Goal: Transaction & Acquisition: Book appointment/travel/reservation

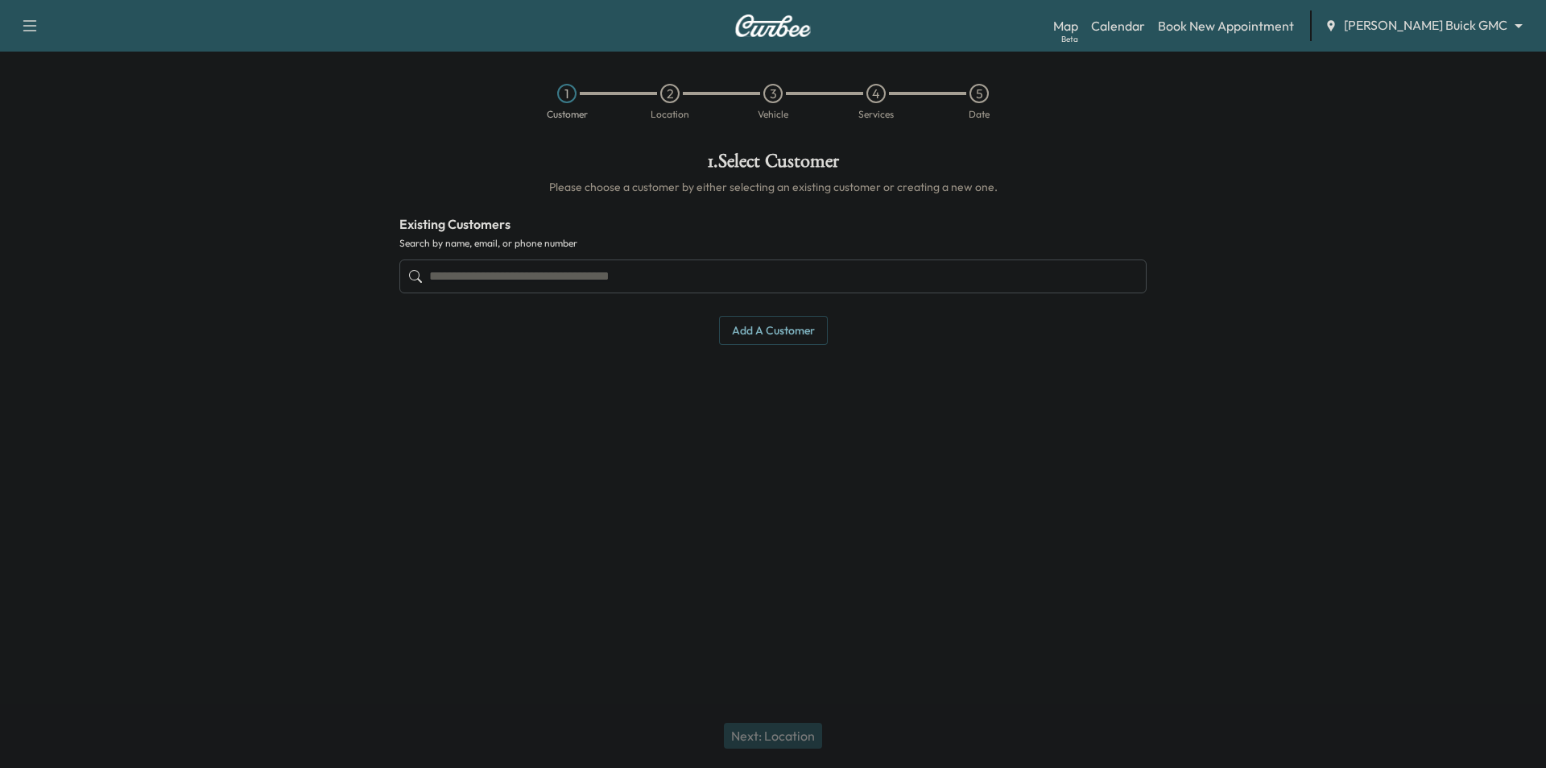
click at [780, 275] on input "text" at bounding box center [772, 276] width 747 height 34
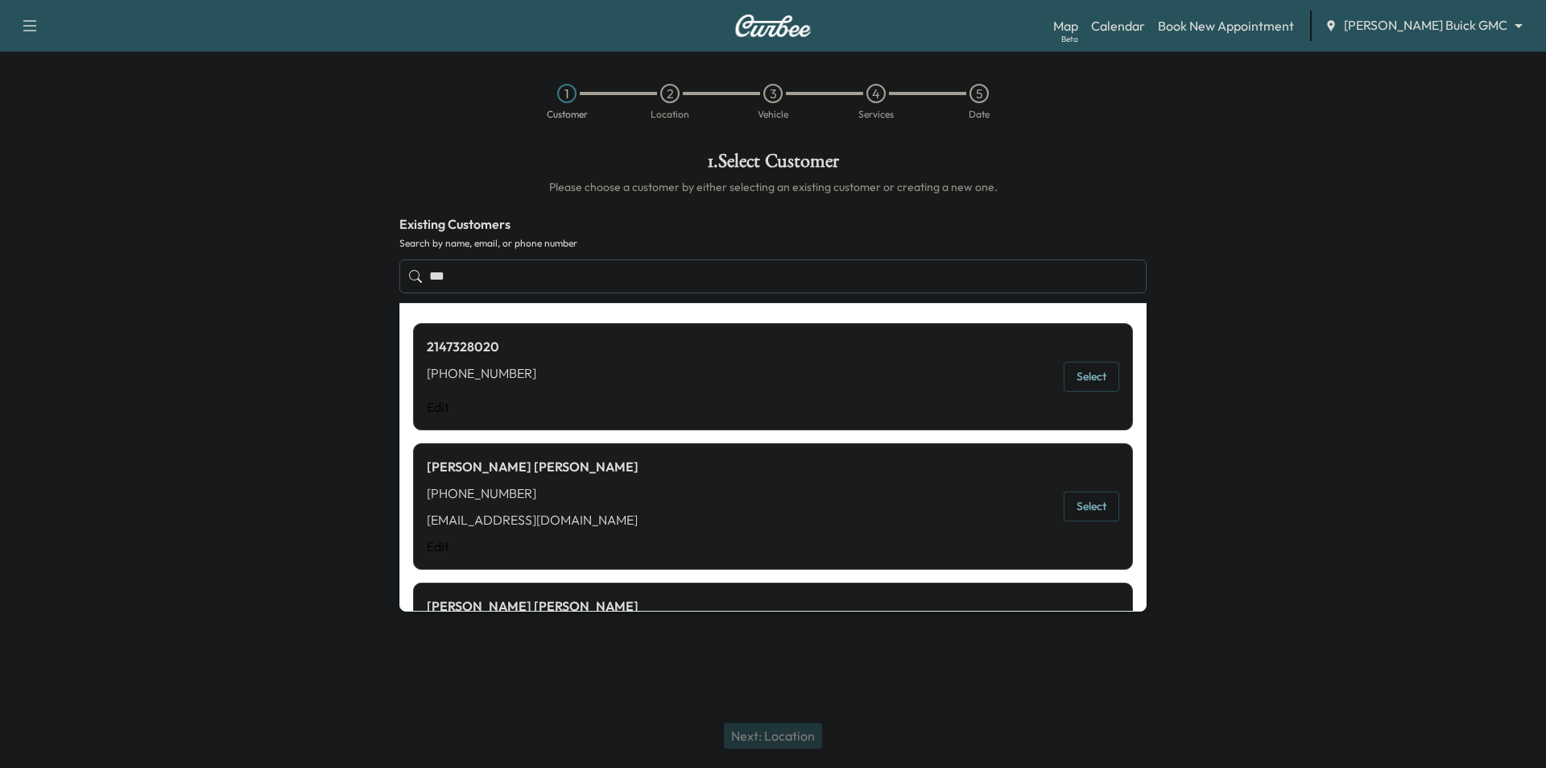
click at [1091, 507] on button "Select" at bounding box center [1092, 506] width 56 height 30
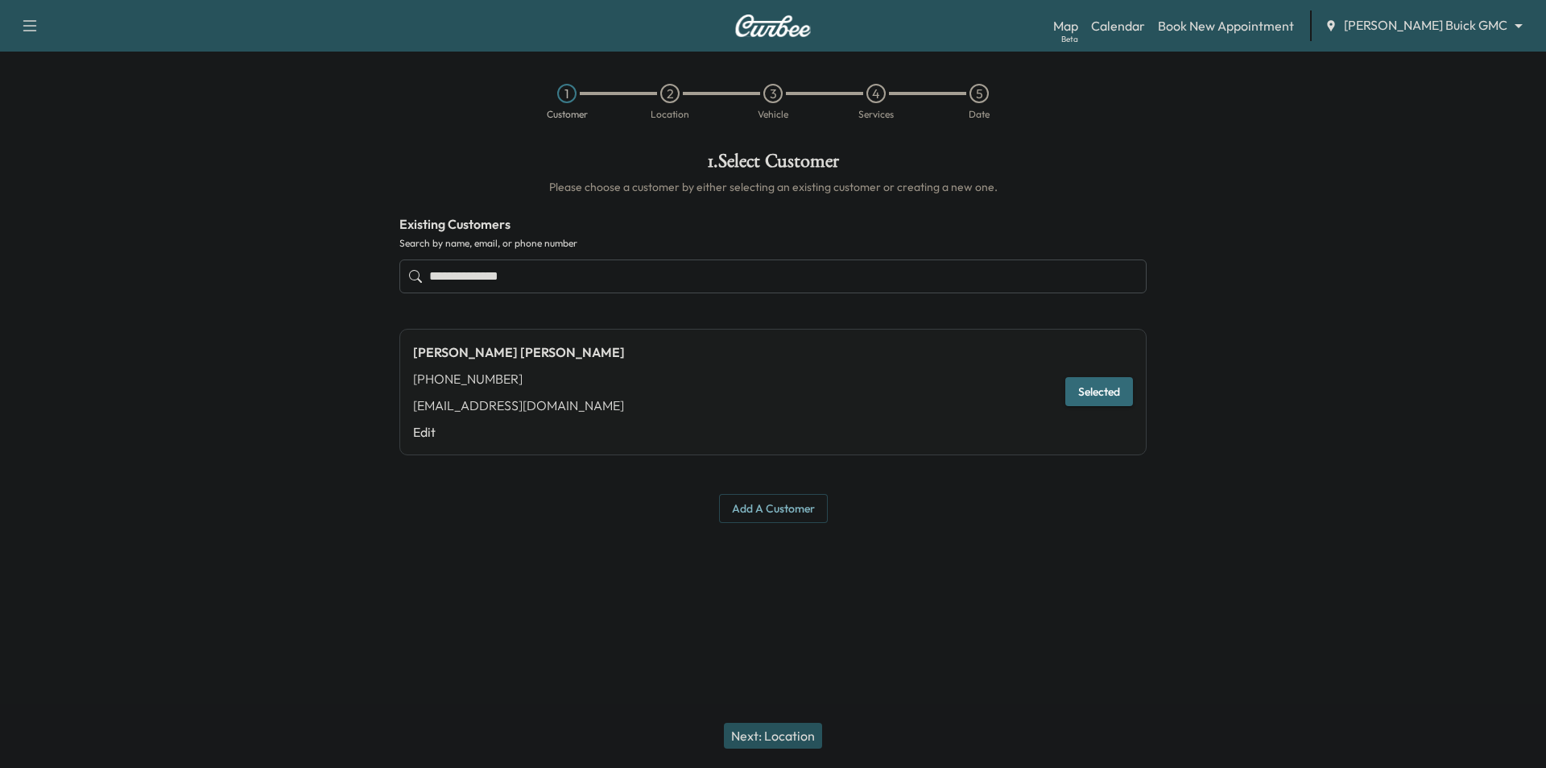
type input "**********"
click at [811, 737] on button "Next: Location" at bounding box center [773, 735] width 98 height 26
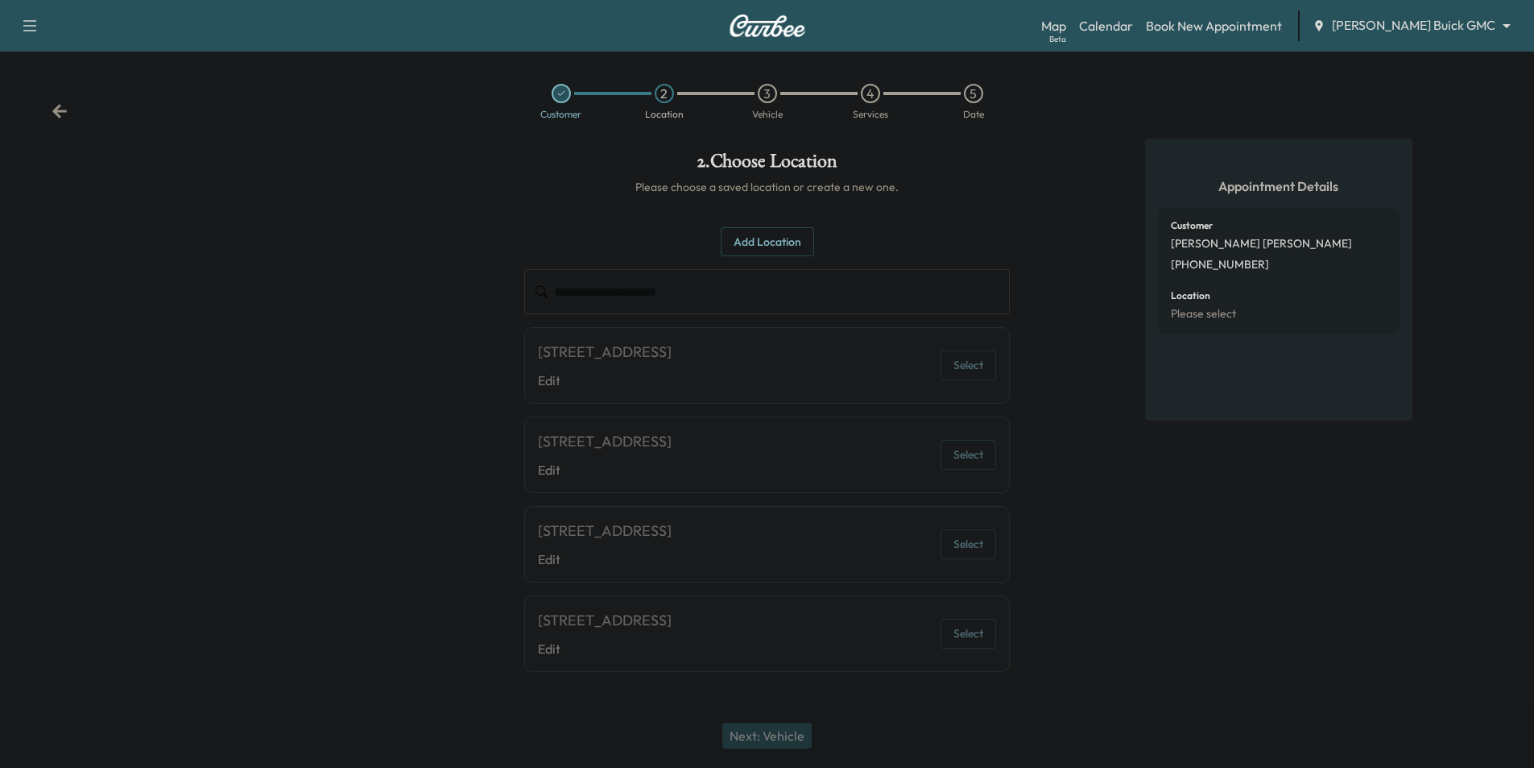
click at [54, 116] on icon at bounding box center [60, 111] width 16 height 16
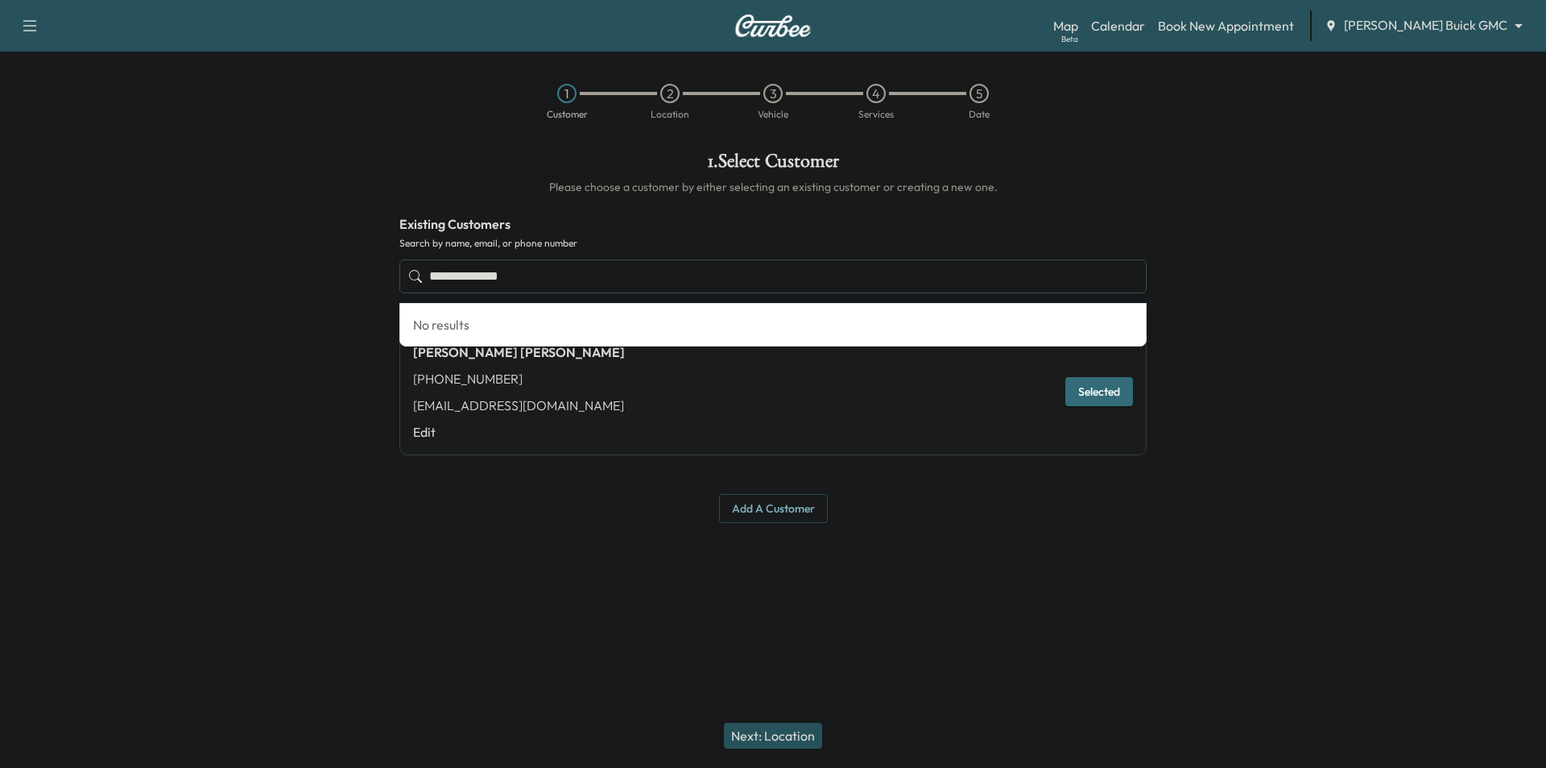
click at [606, 277] on input "**********" at bounding box center [772, 276] width 747 height 34
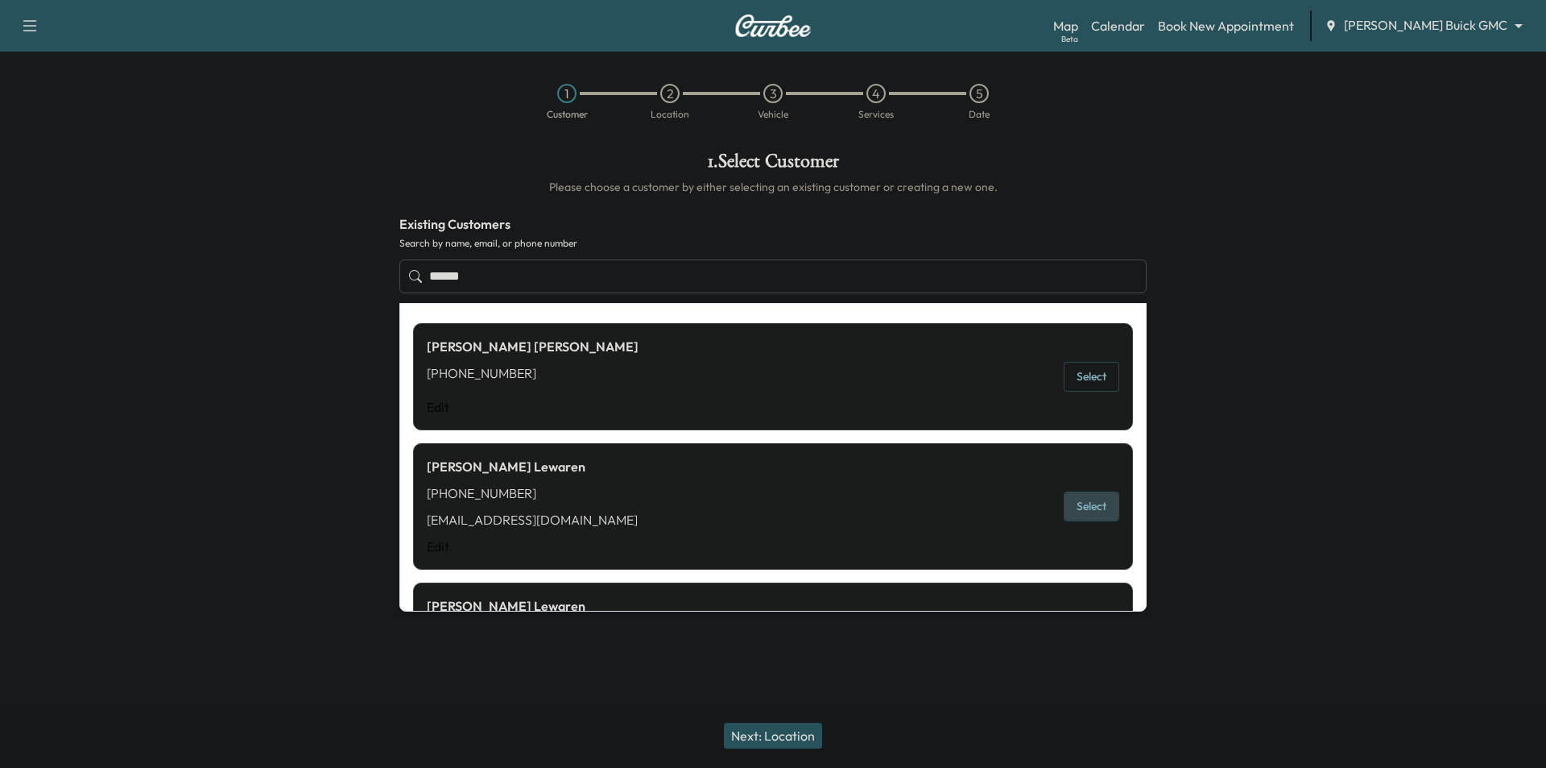
click at [1078, 511] on button "Select" at bounding box center [1092, 506] width 56 height 30
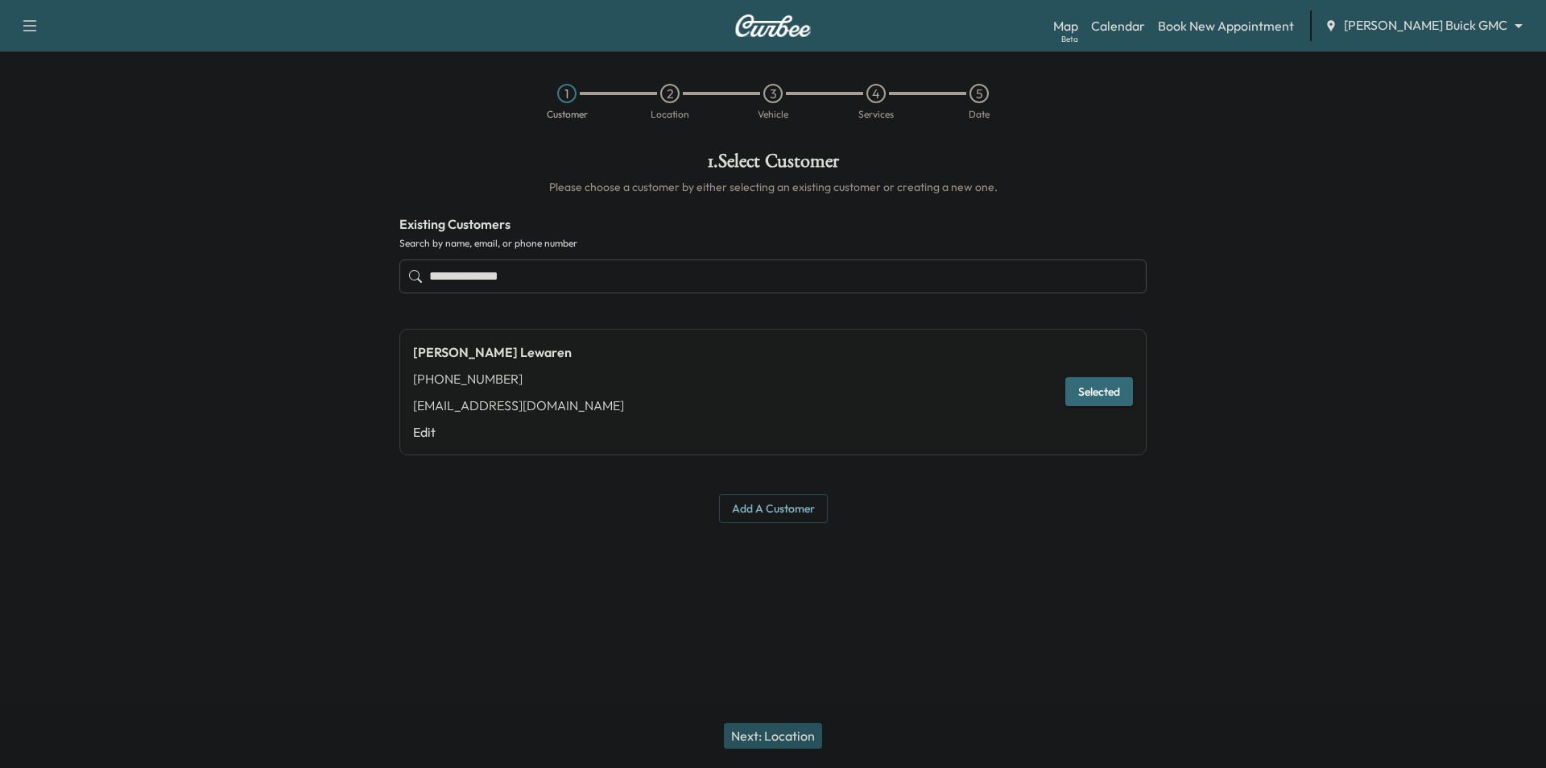
type input "**********"
click at [793, 747] on button "Next: Location" at bounding box center [773, 735] width 98 height 26
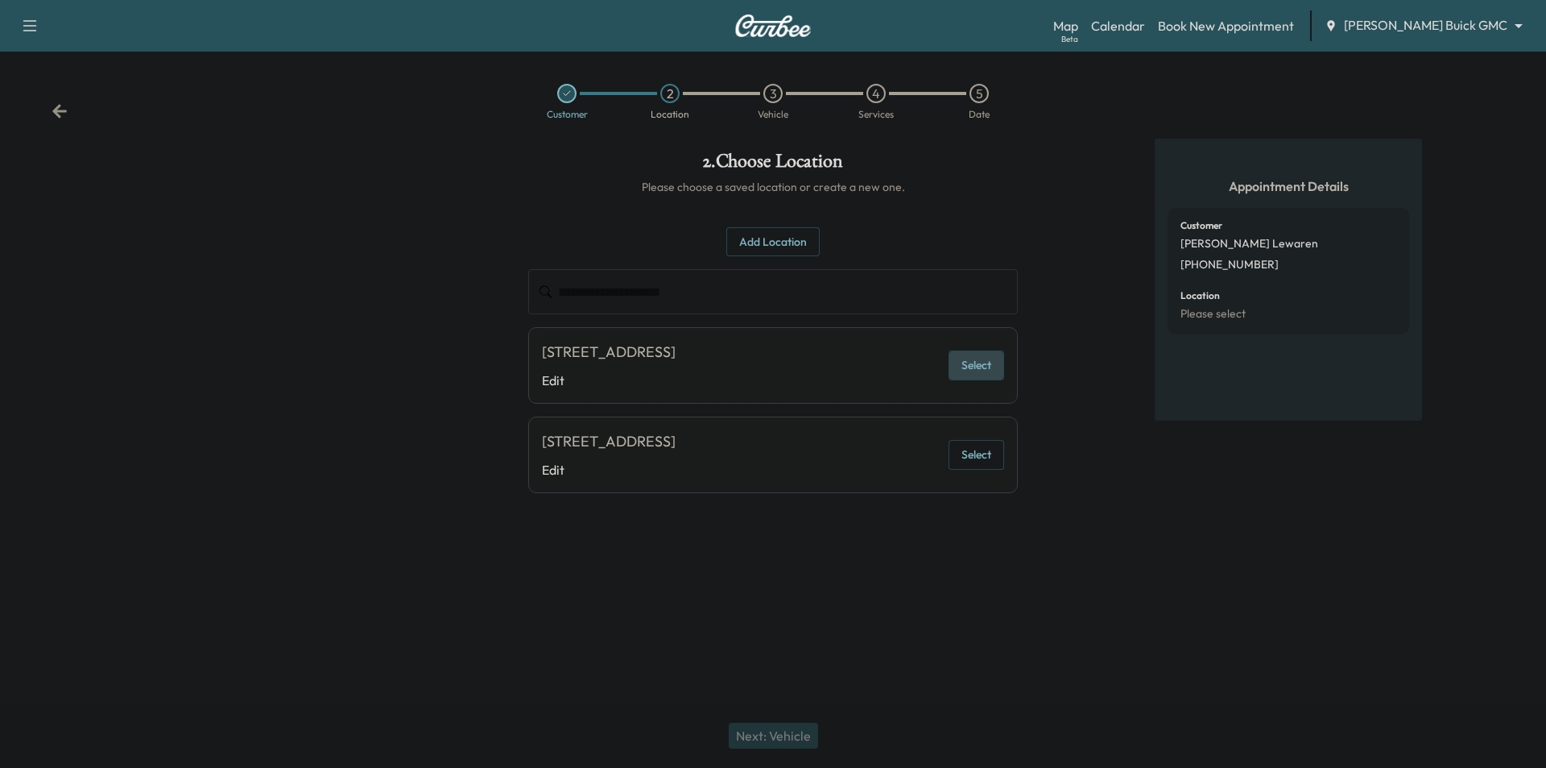
click at [983, 366] on button "Select" at bounding box center [977, 365] width 56 height 30
click at [789, 727] on button "Next: Vehicle" at bounding box center [773, 735] width 89 height 26
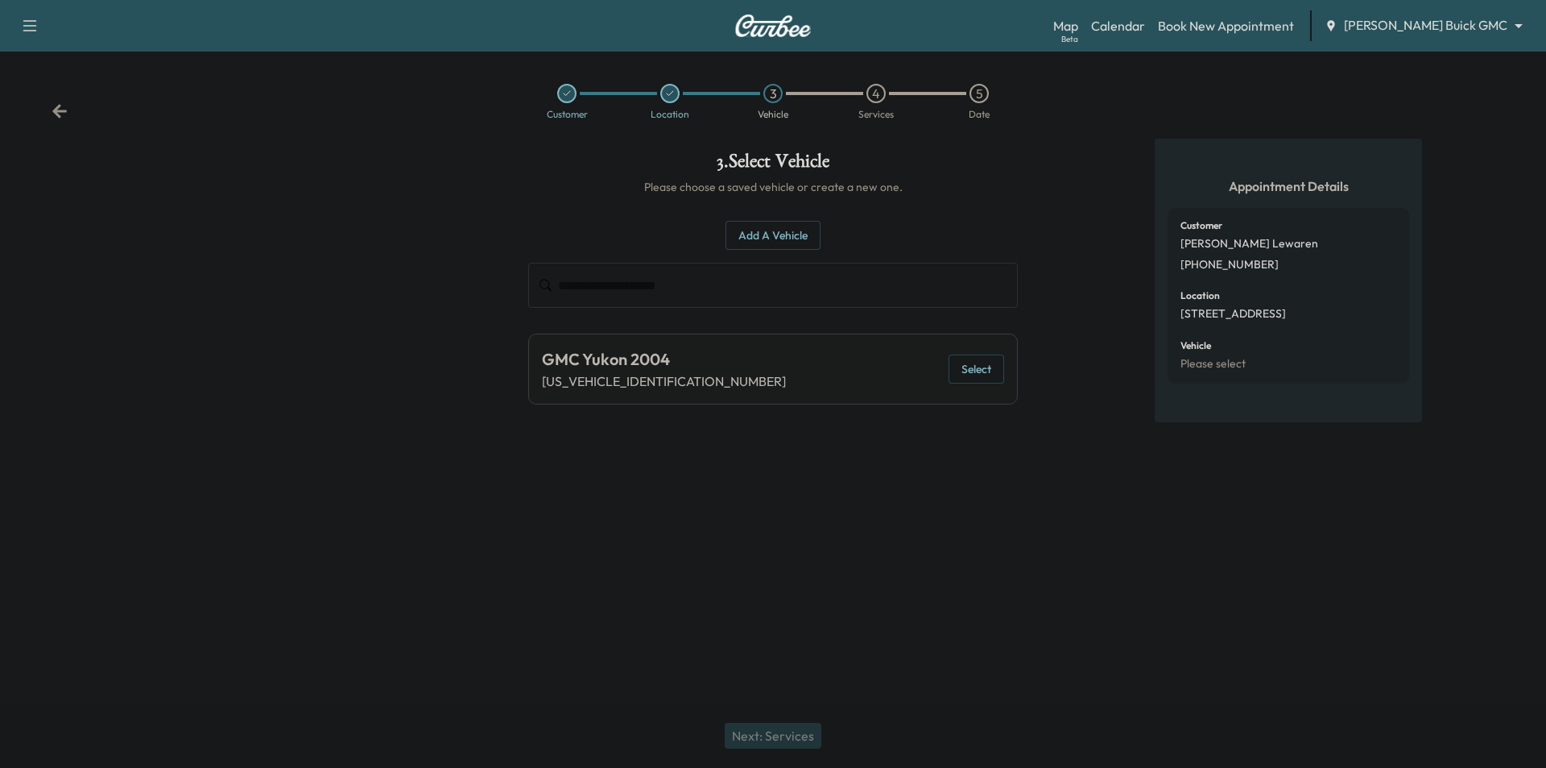
click at [980, 369] on button "Select" at bounding box center [977, 369] width 56 height 30
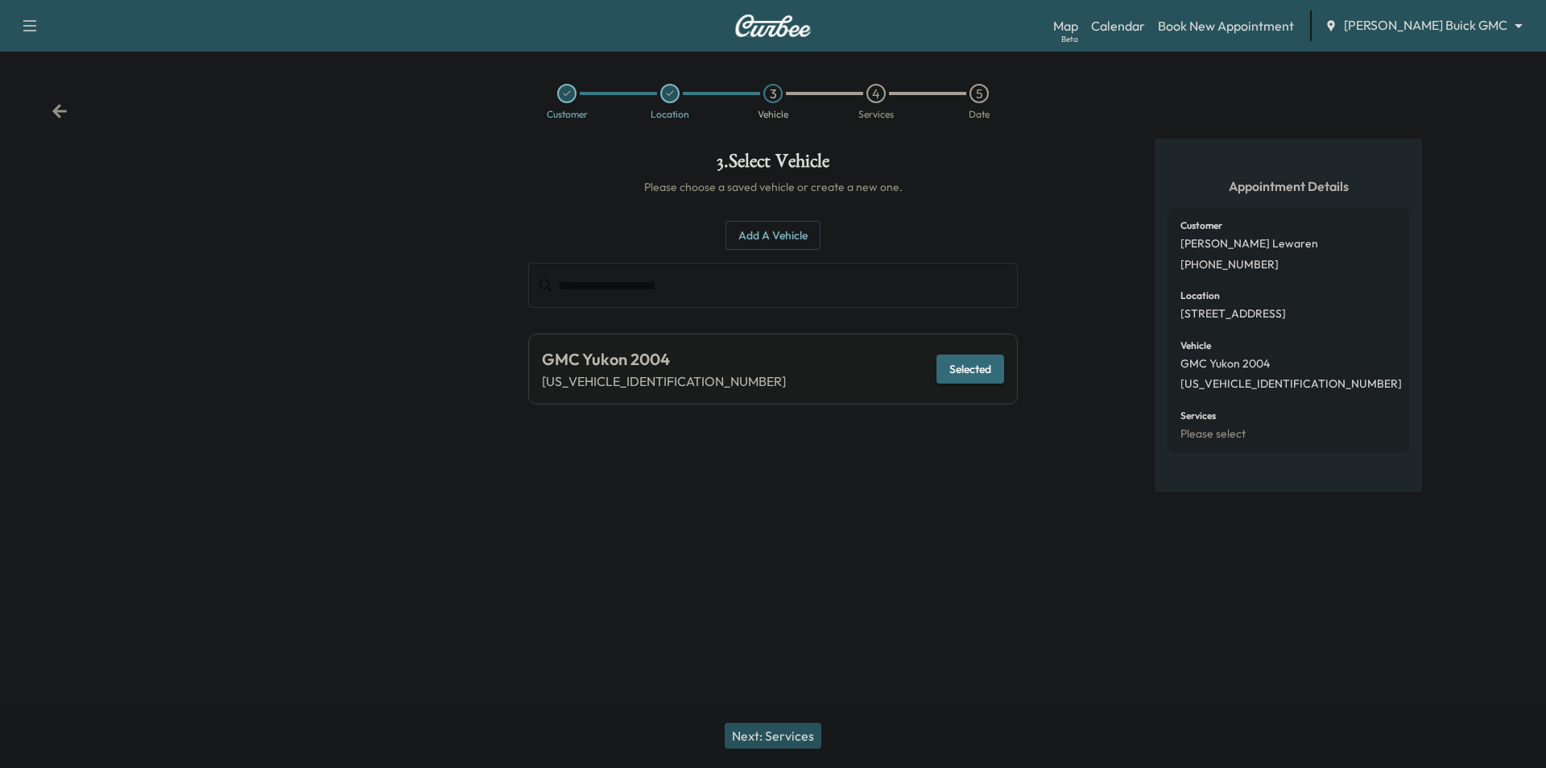
click at [818, 737] on button "Next: Services" at bounding box center [773, 735] width 97 height 26
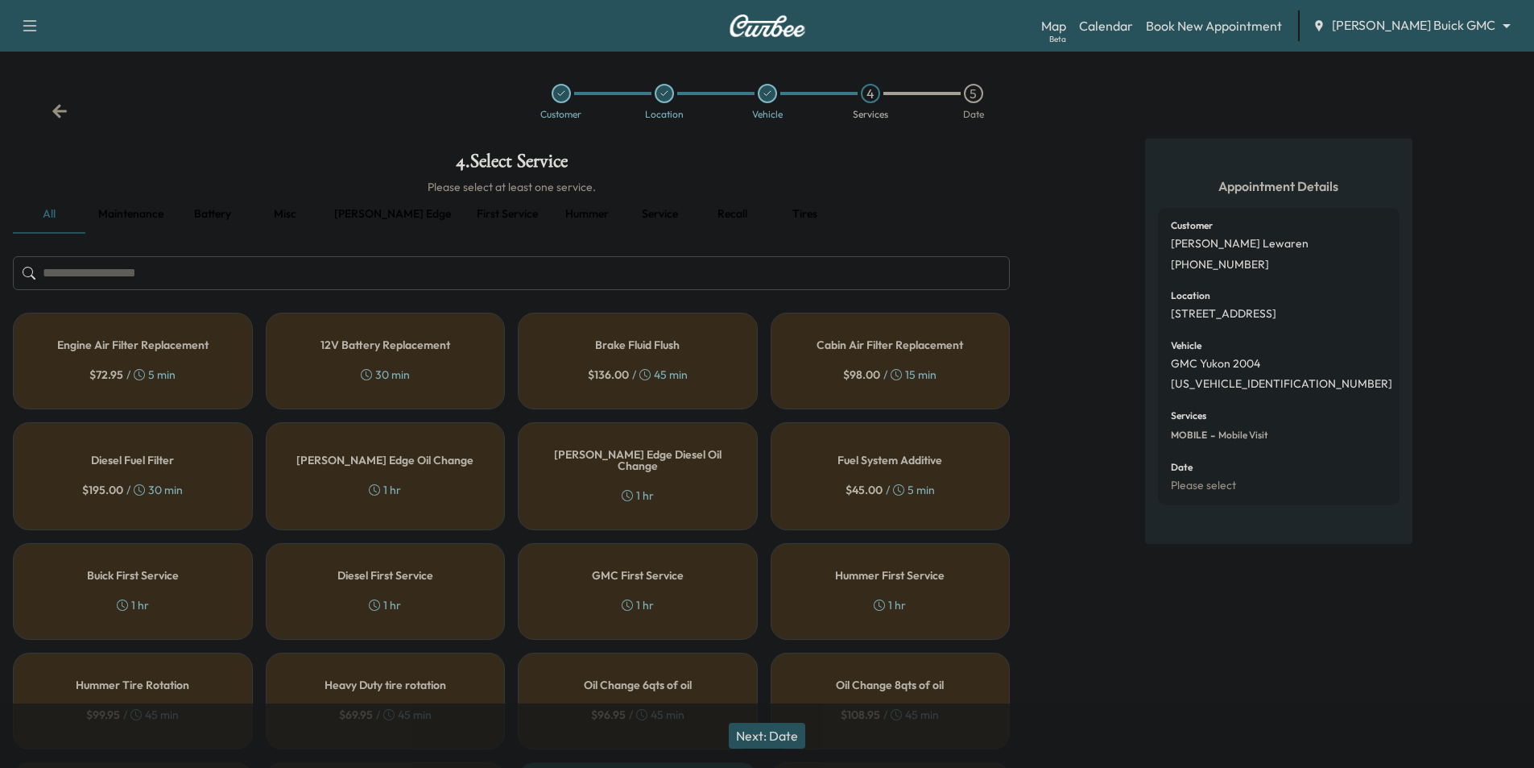
click at [678, 375] on div "$ 136.00 / 45 min" at bounding box center [638, 374] width 100 height 16
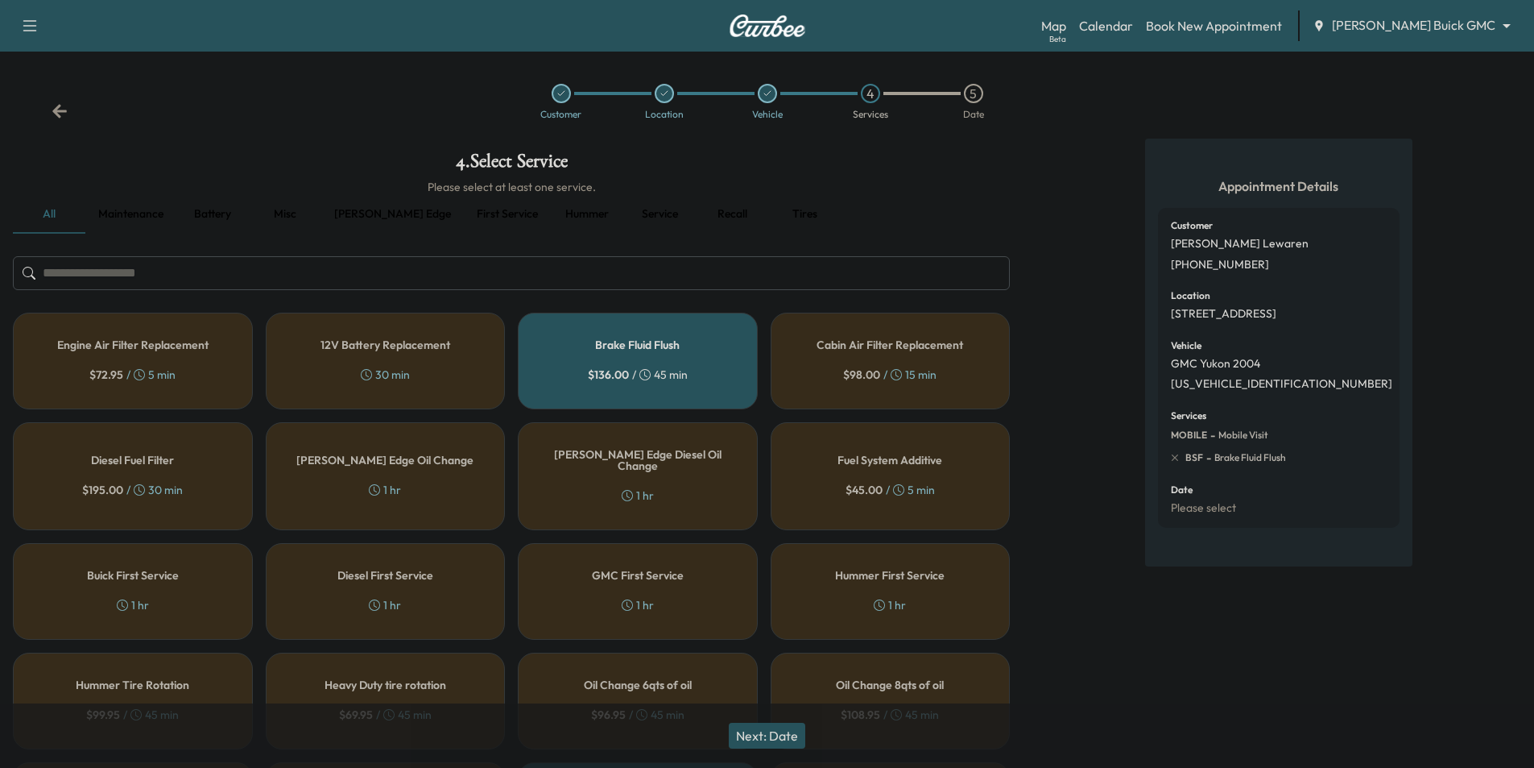
click at [794, 739] on button "Next: Date" at bounding box center [767, 735] width 77 height 26
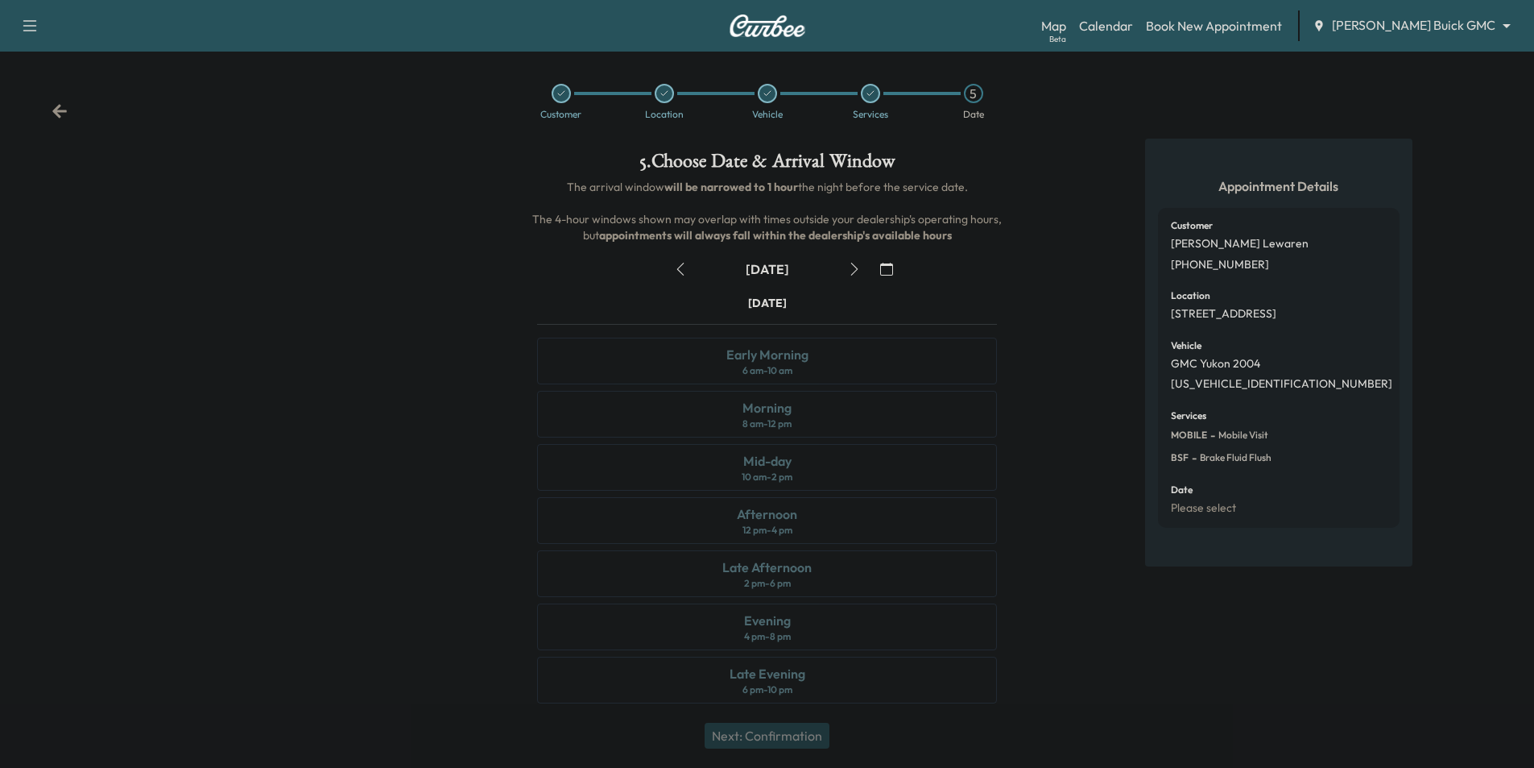
click at [851, 267] on icon "button" at bounding box center [854, 269] width 13 height 13
click at [936, 483] on div "Mid-day 10 am - 2 pm" at bounding box center [767, 467] width 460 height 47
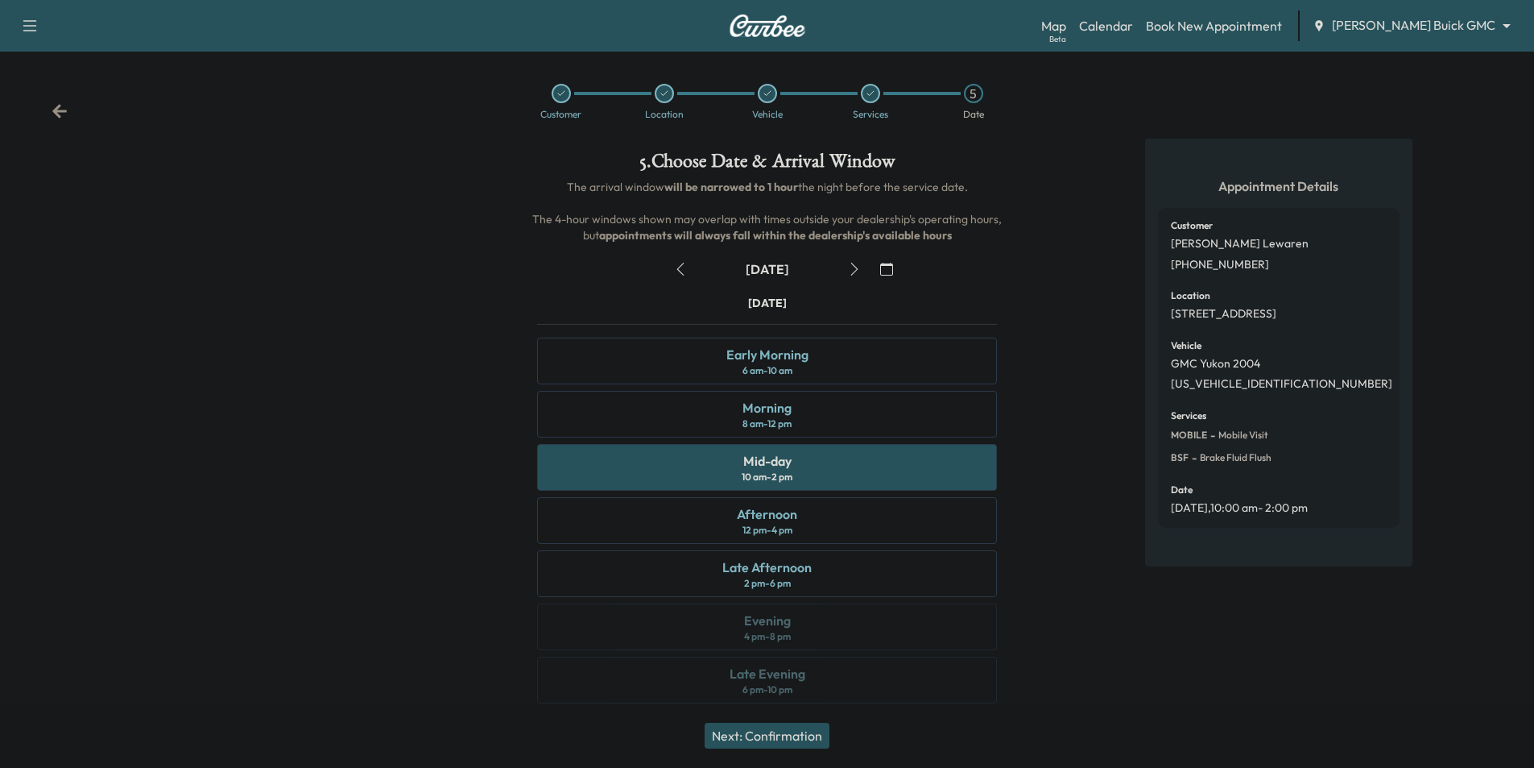
click at [53, 108] on icon at bounding box center [60, 111] width 16 height 16
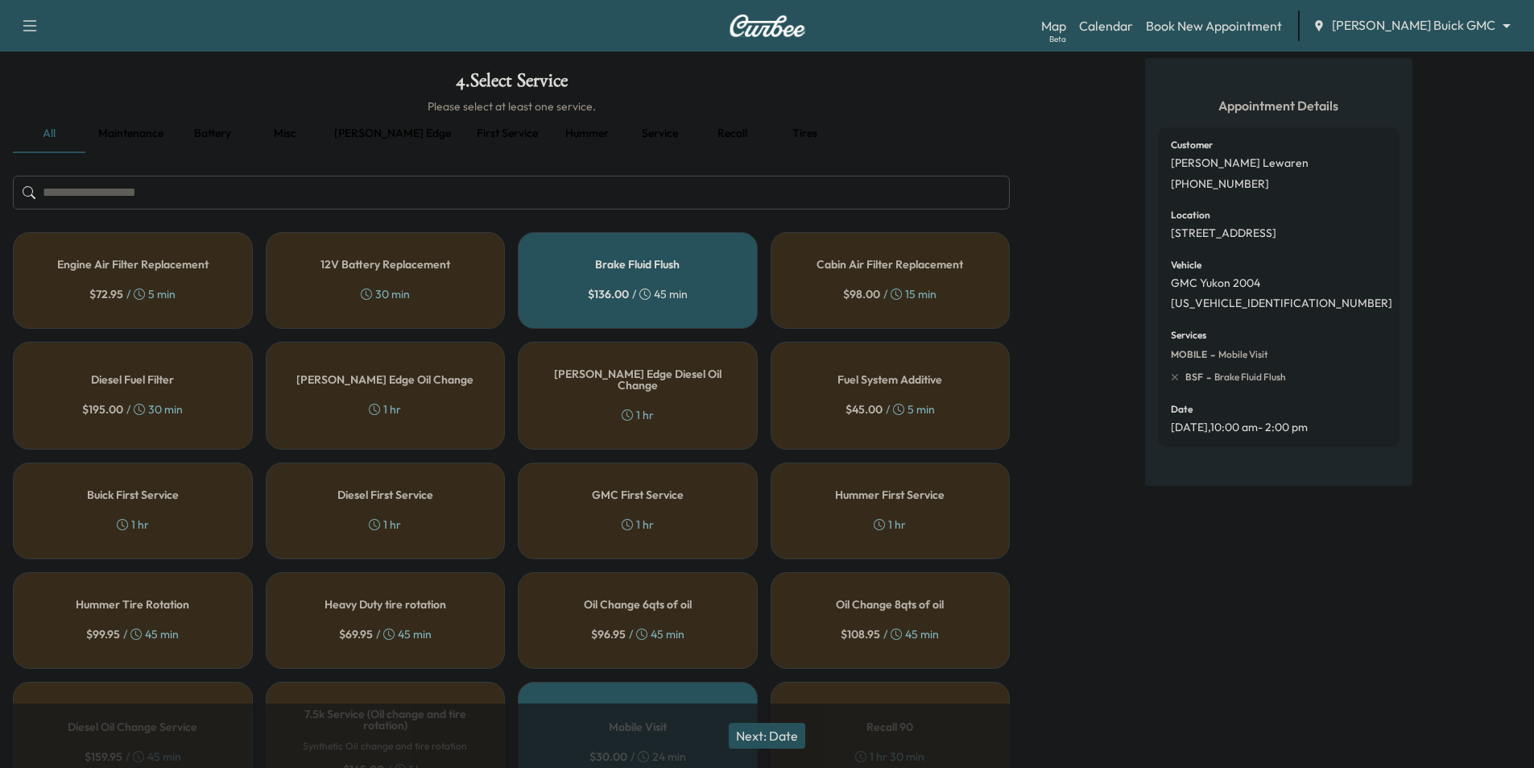
scroll to position [242, 0]
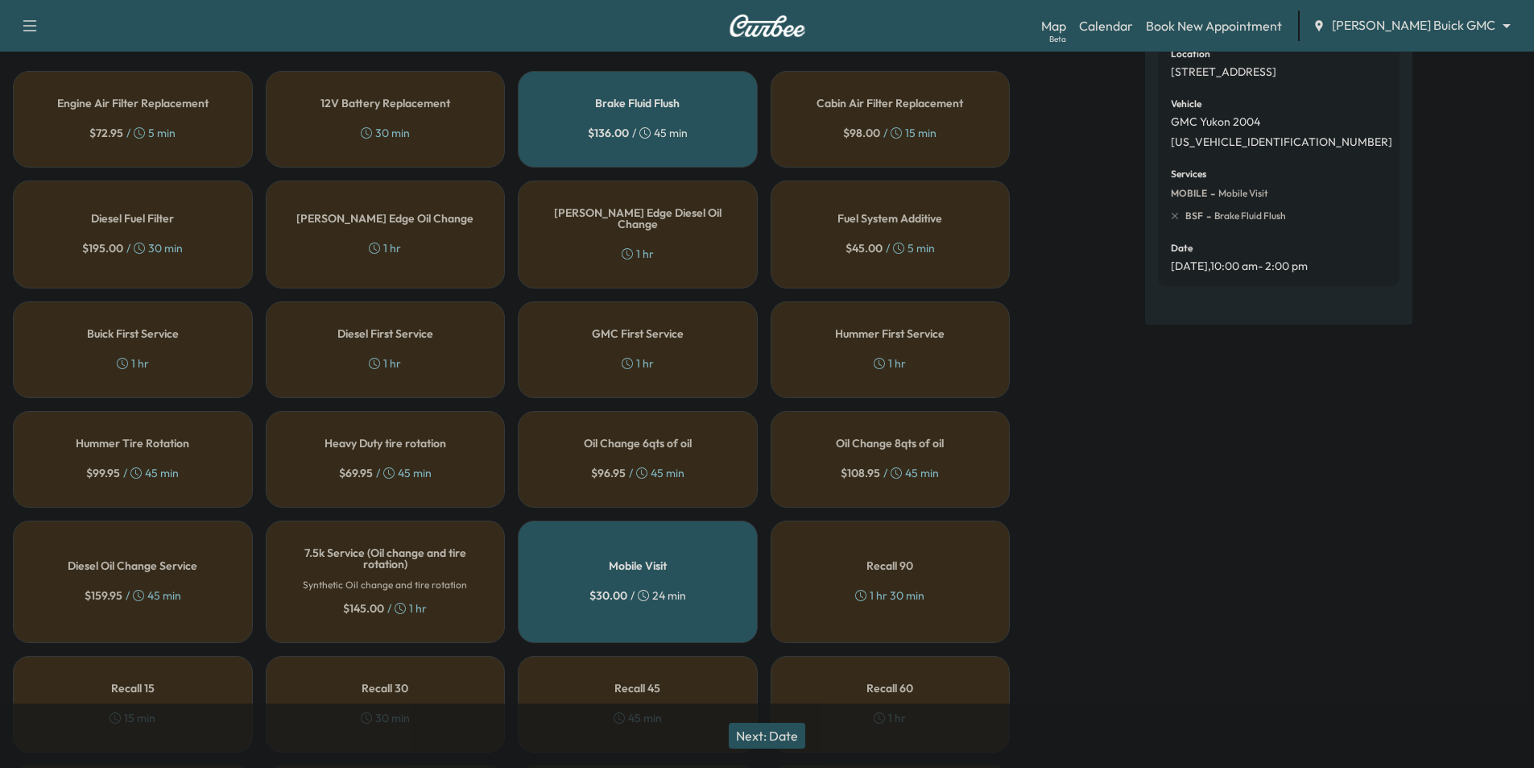
click at [424, 370] on div "Diesel First Service 1 hr" at bounding box center [386, 349] width 240 height 97
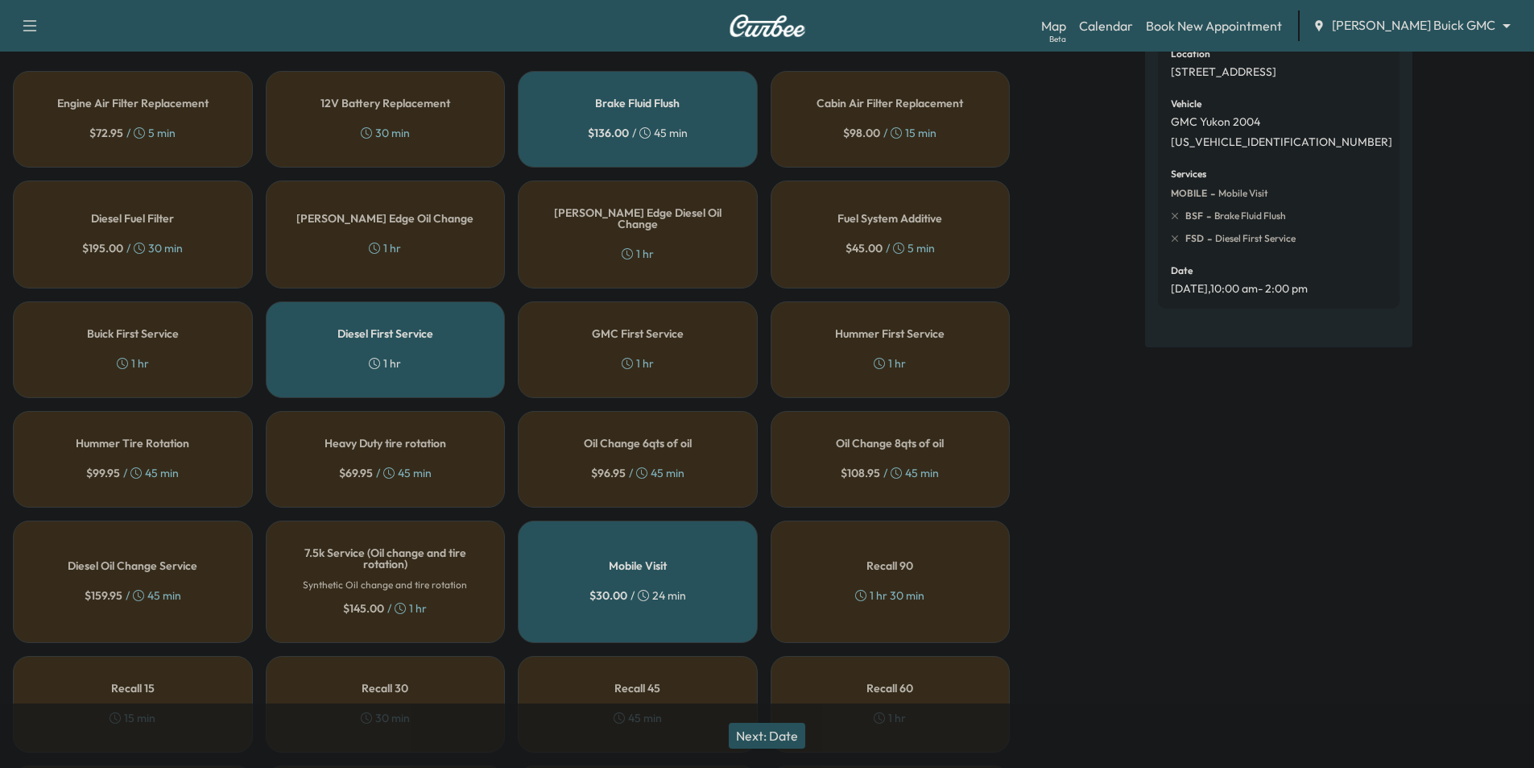
click at [840, 441] on div "Oil Change 8qts of oil $ 108.95 / 45 min" at bounding box center [891, 459] width 240 height 97
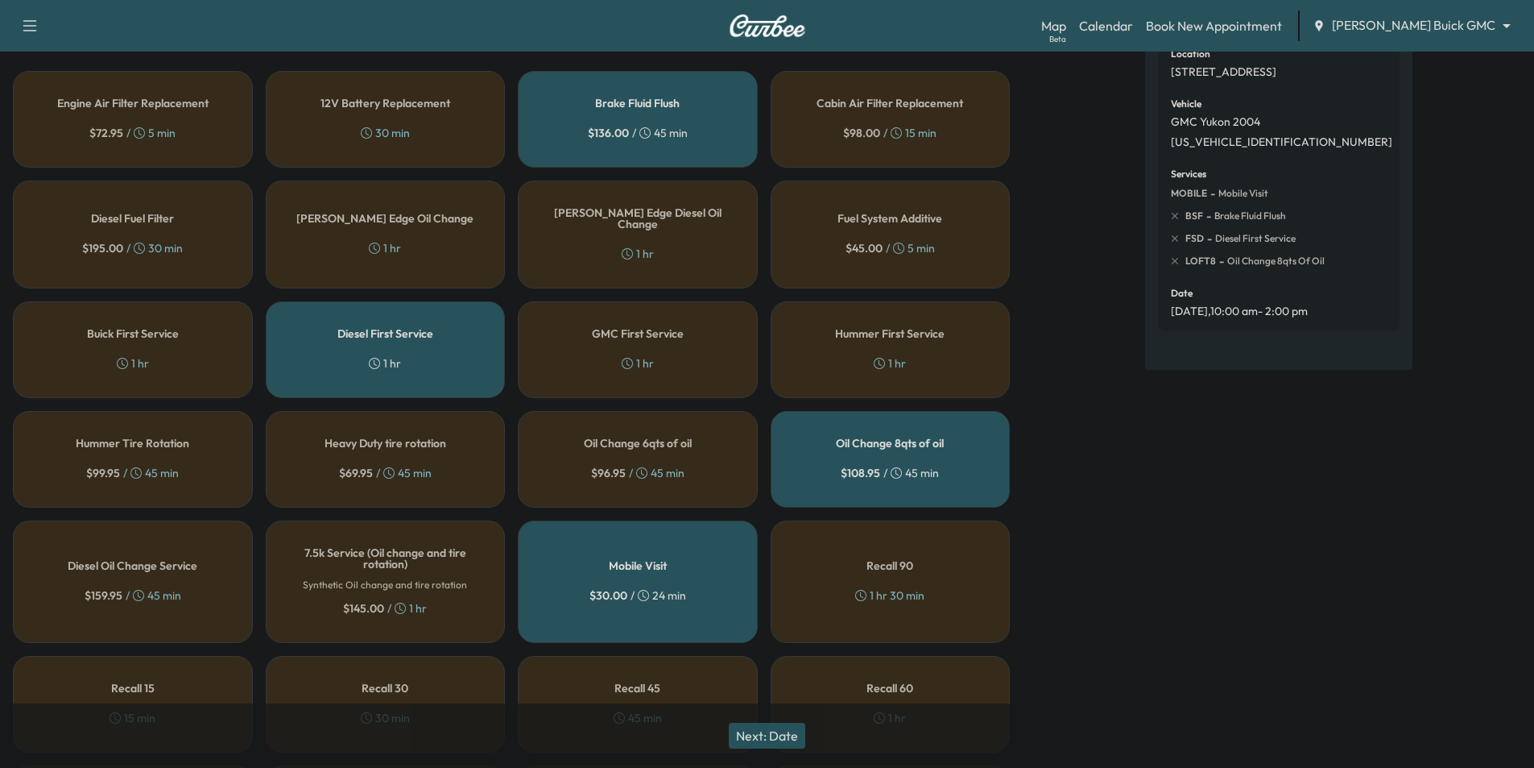
click at [784, 735] on button "Next: Date" at bounding box center [767, 735] width 77 height 26
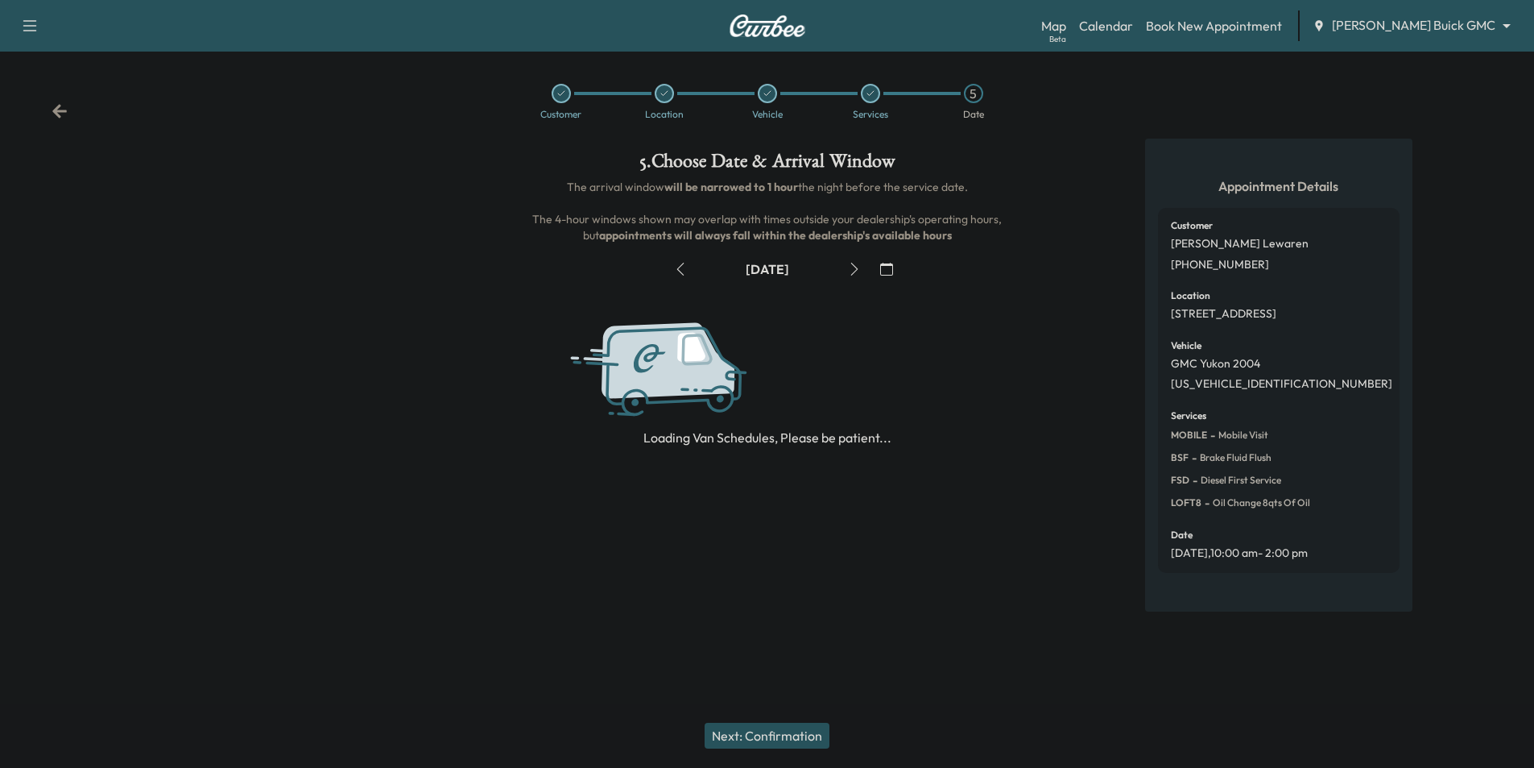
scroll to position [0, 0]
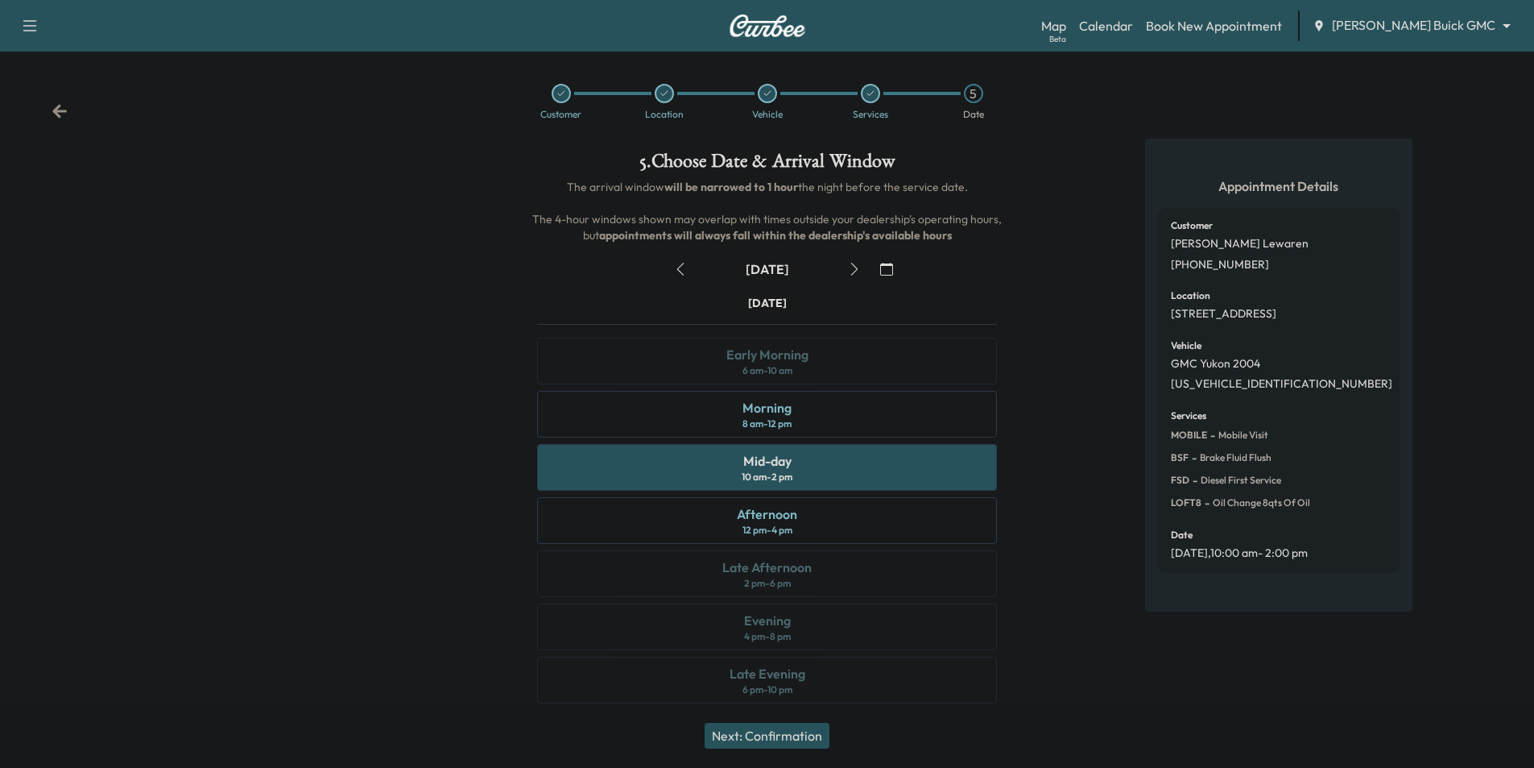
click at [67, 106] on icon at bounding box center [60, 111] width 16 height 16
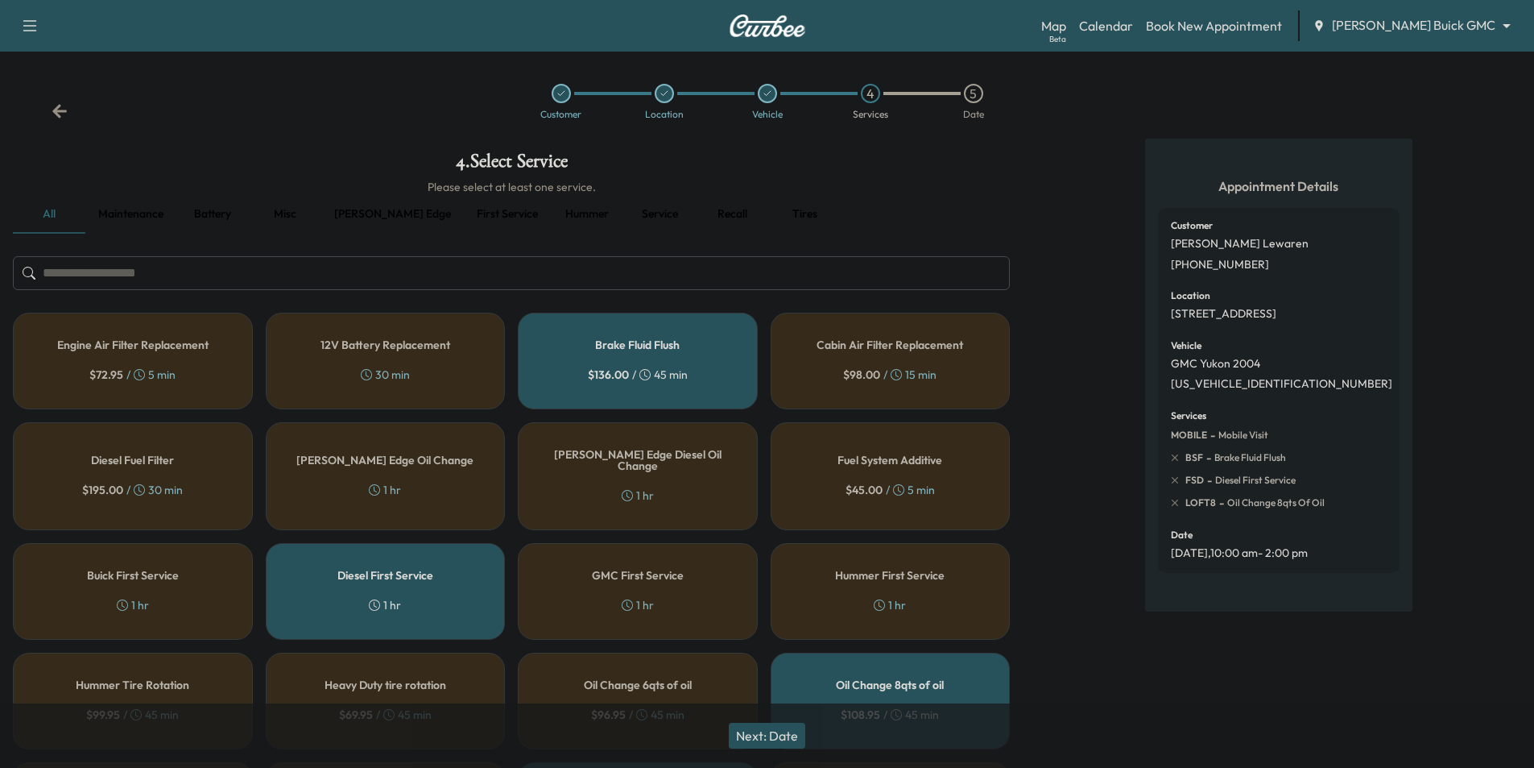
click at [67, 106] on icon at bounding box center [60, 111] width 16 height 16
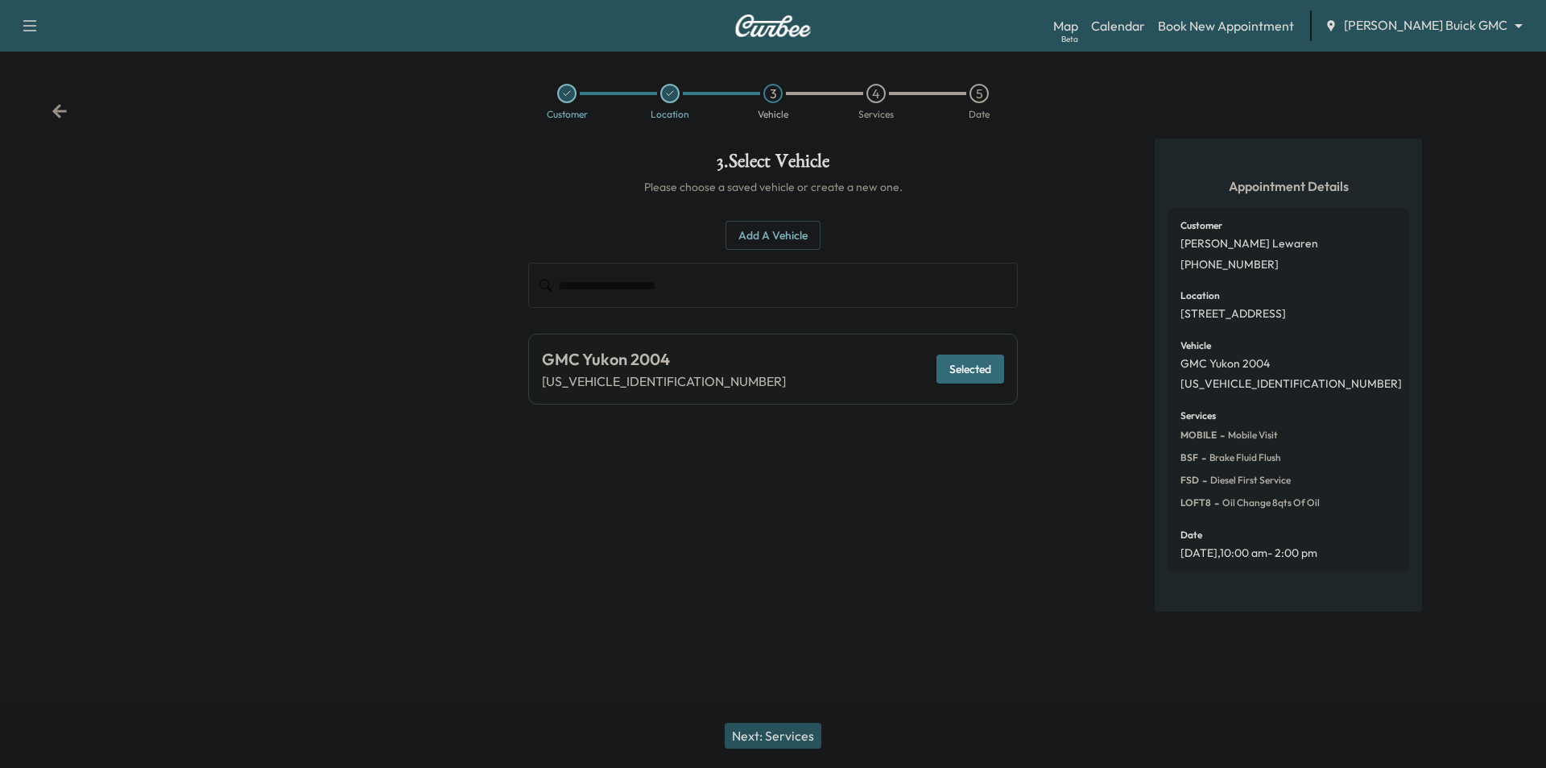
click at [67, 106] on icon at bounding box center [60, 111] width 16 height 16
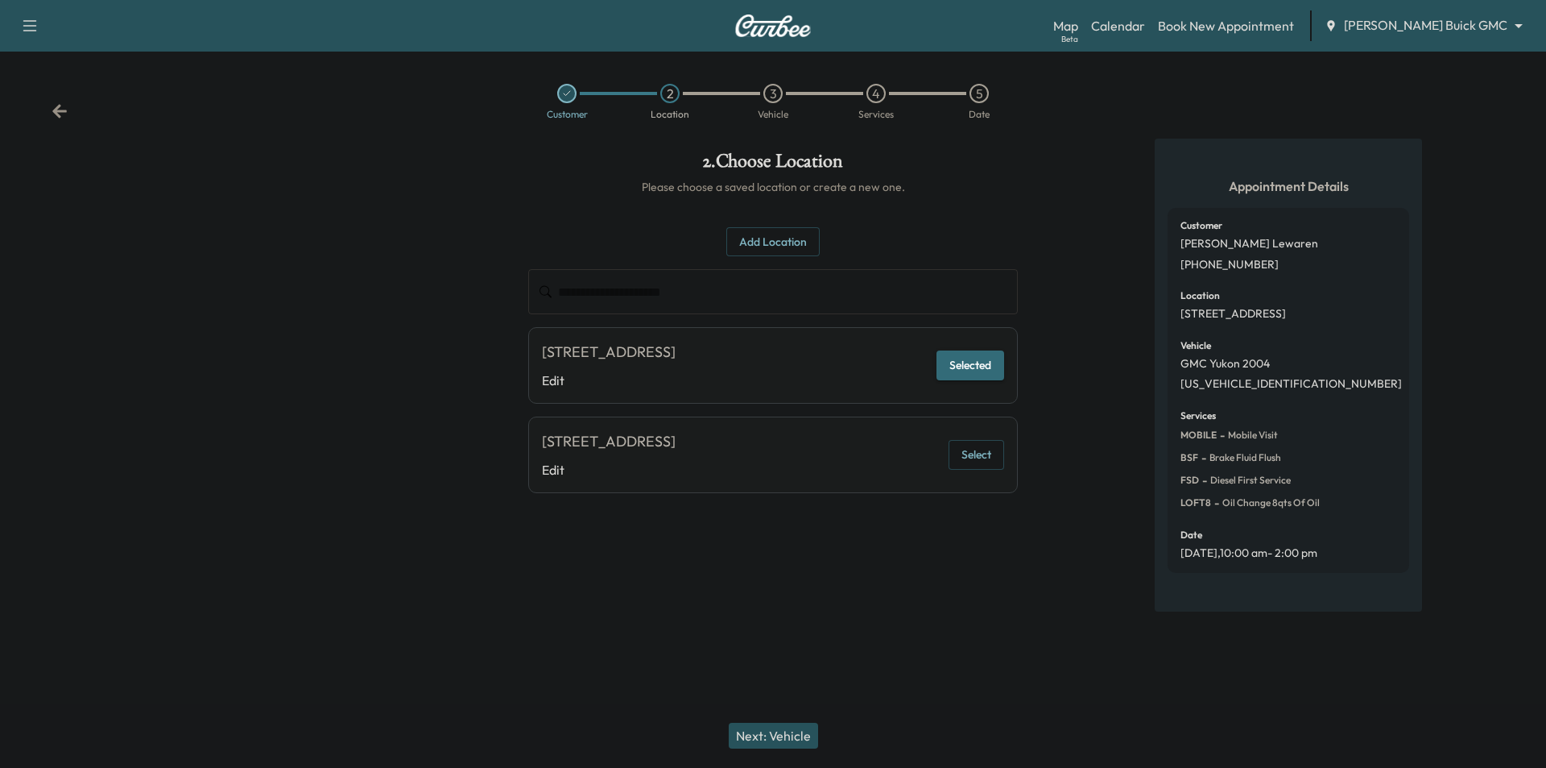
click at [67, 106] on icon at bounding box center [60, 111] width 16 height 16
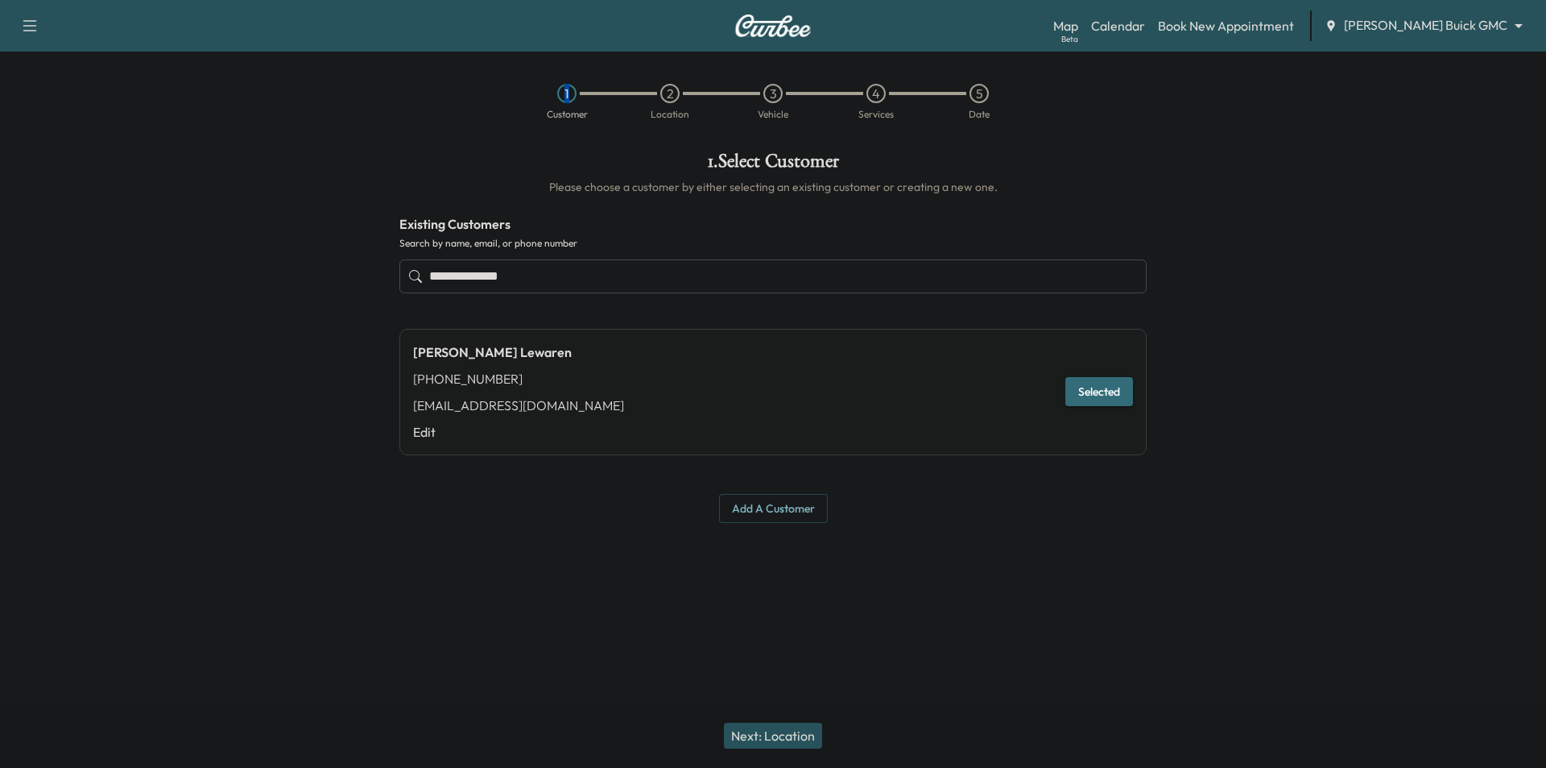
click at [67, 106] on div "1 Customer 2 Location 3 Vehicle 4 Services 5 Date" at bounding box center [773, 101] width 1546 height 74
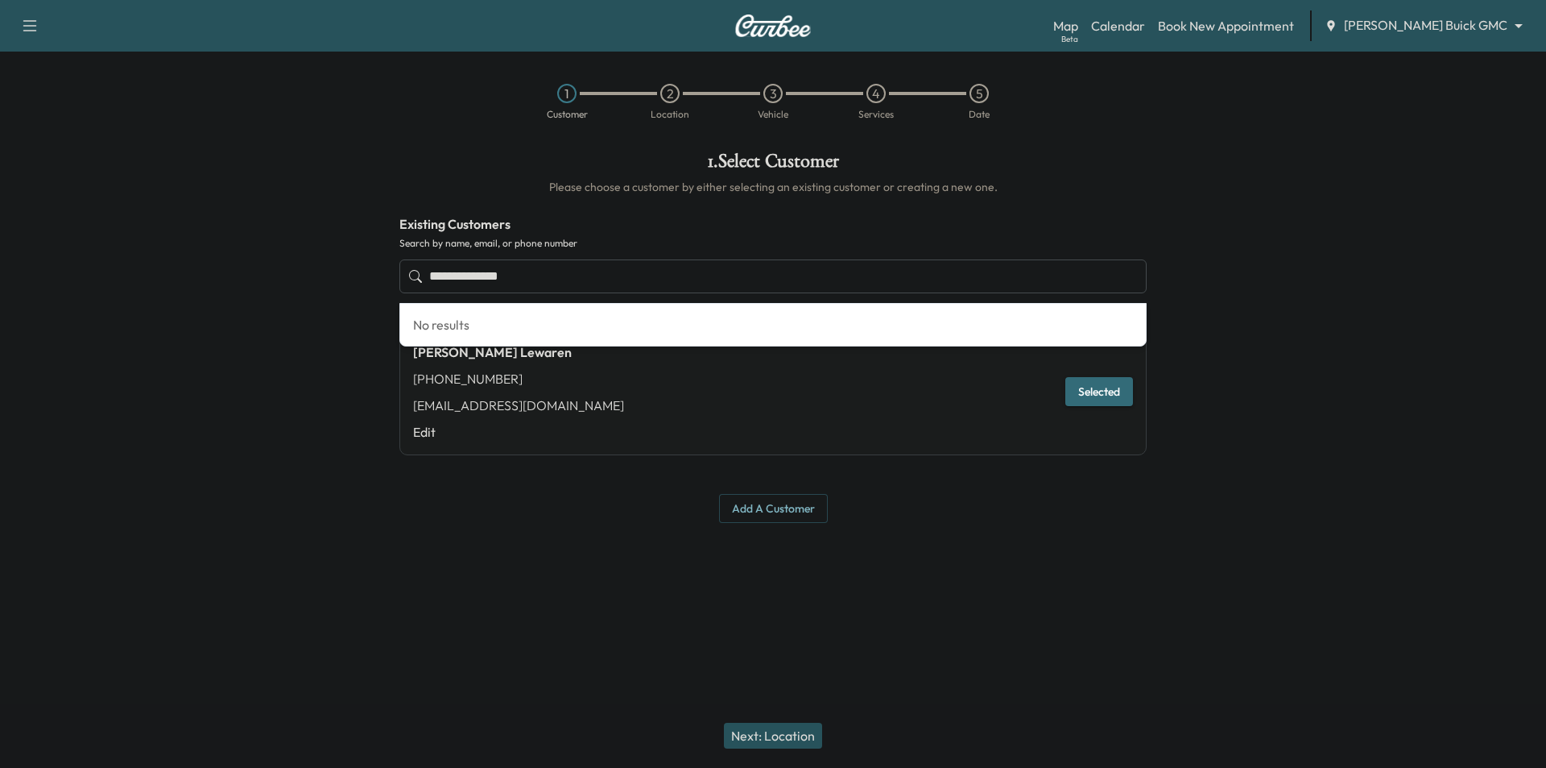
click at [912, 277] on input "**********" at bounding box center [772, 276] width 747 height 34
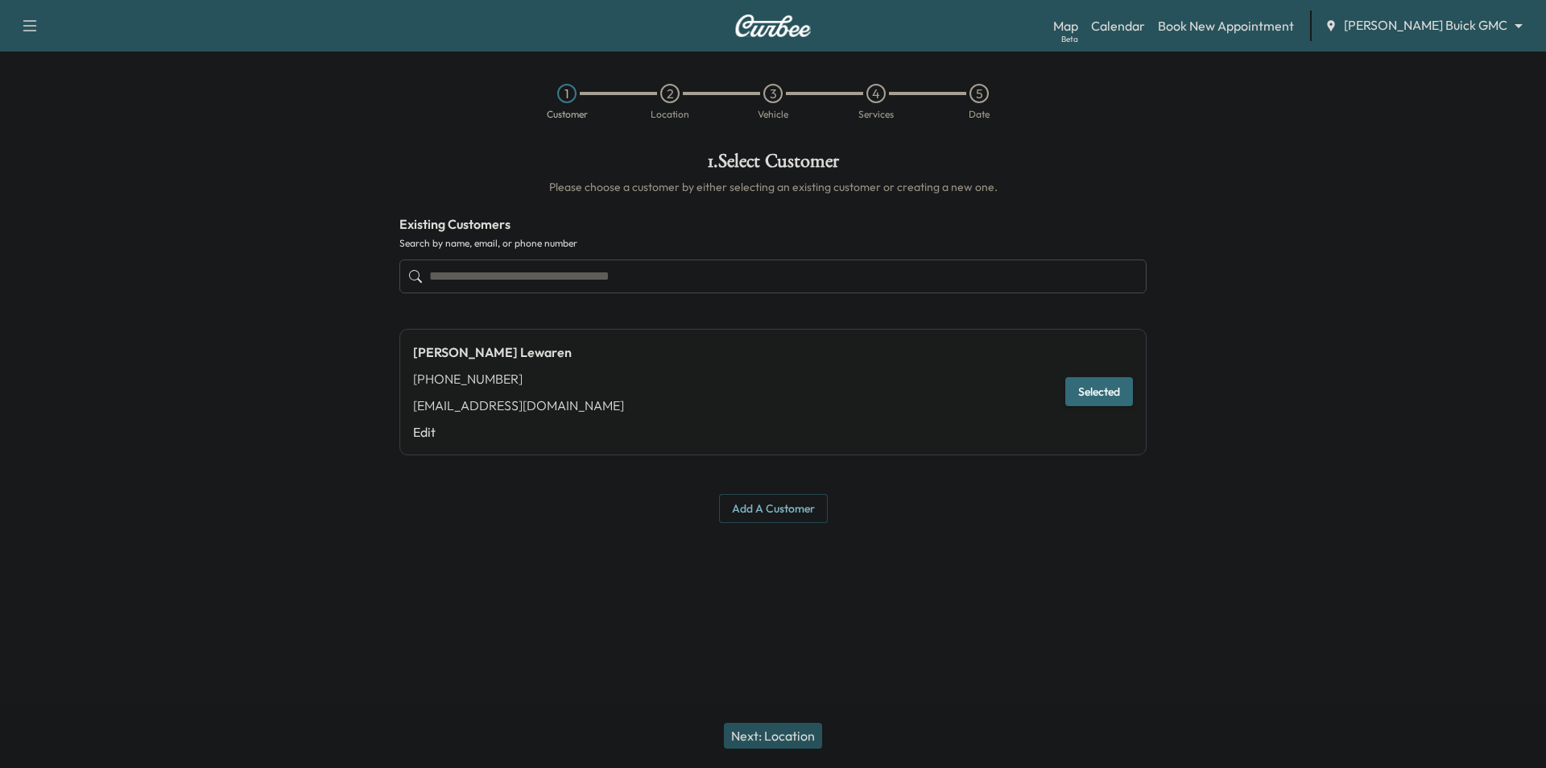
type input "**********"
click at [1284, 215] on div at bounding box center [1353, 337] width 387 height 397
click at [1145, 28] on link "Calendar" at bounding box center [1118, 25] width 54 height 19
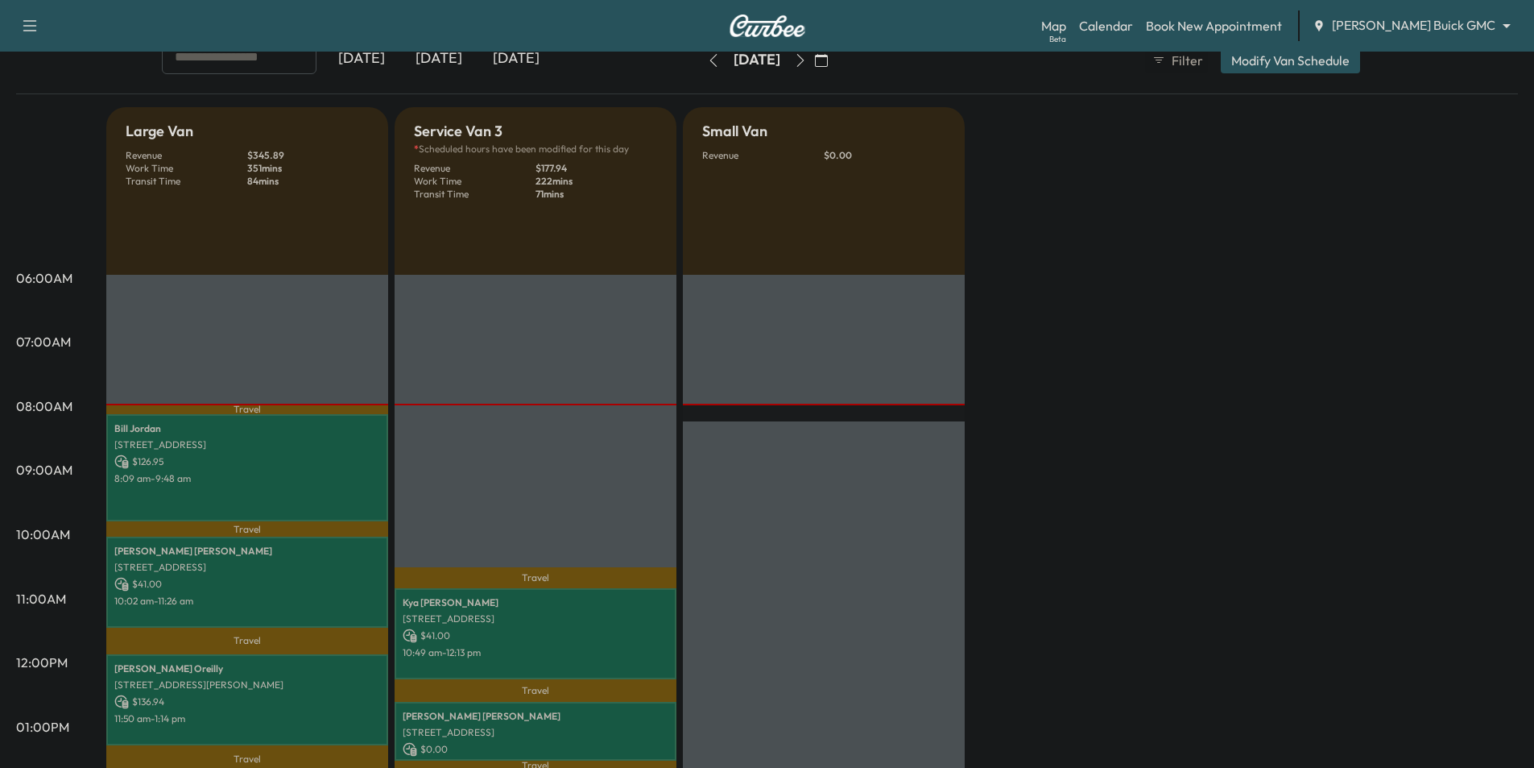
scroll to position [23, 0]
